Goal: Communication & Community: Answer question/provide support

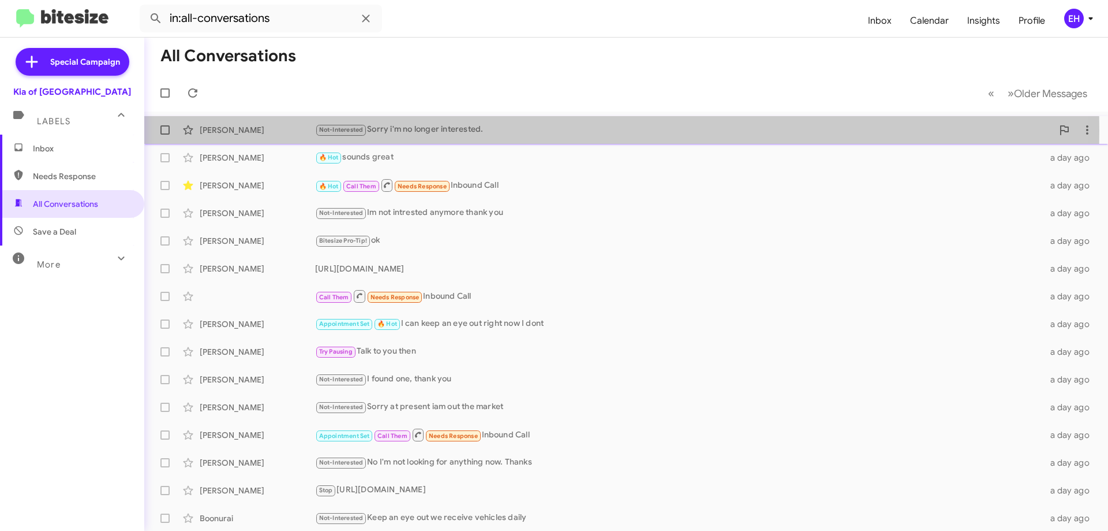
click at [434, 130] on div "Not-Interested Sorry i'm no longer interested." at bounding box center [684, 129] width 738 height 13
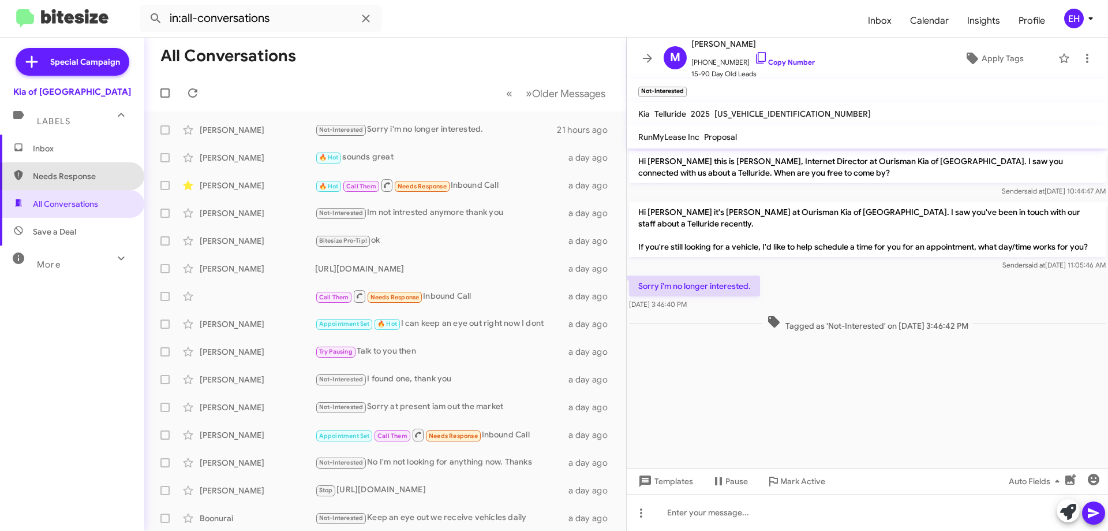
click at [84, 163] on span "Needs Response" at bounding box center [72, 176] width 144 height 28
type input "in:needs-response"
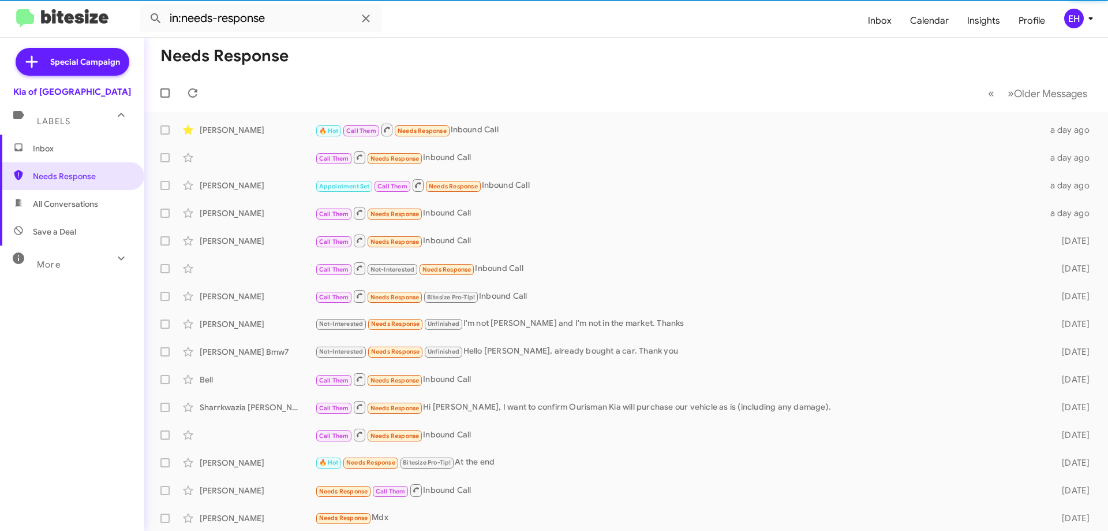
click at [79, 153] on span "Inbox" at bounding box center [82, 149] width 98 height 12
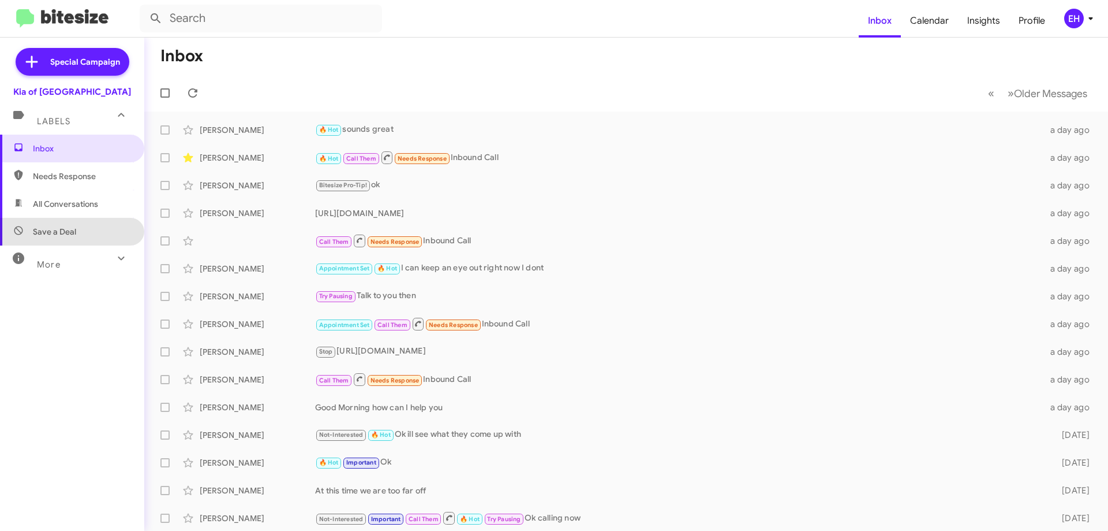
click at [87, 242] on span "Save a Deal" at bounding box center [72, 232] width 144 height 28
type input "in:not-interested"
